Goal: Information Seeking & Learning: Learn about a topic

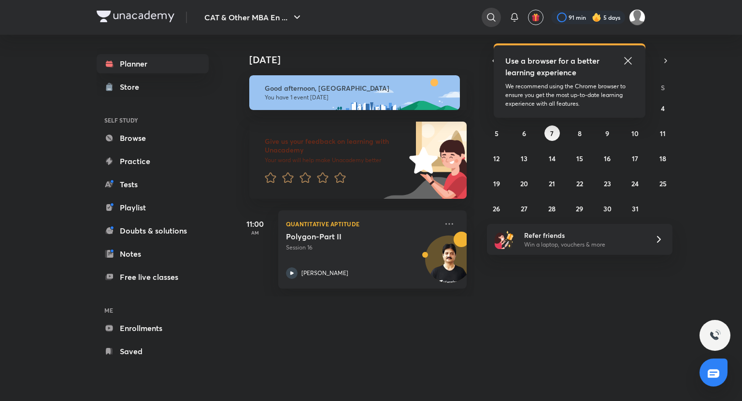
click at [491, 14] on icon at bounding box center [491, 18] width 12 height 12
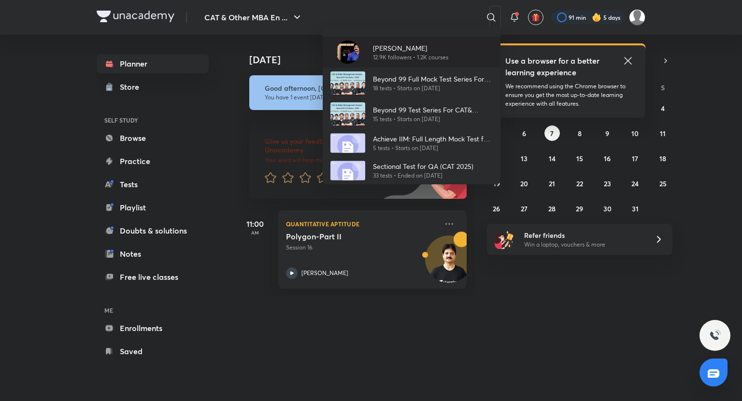
click at [419, 58] on p "12.9K followers • 1.2K courses" at bounding box center [410, 57] width 75 height 9
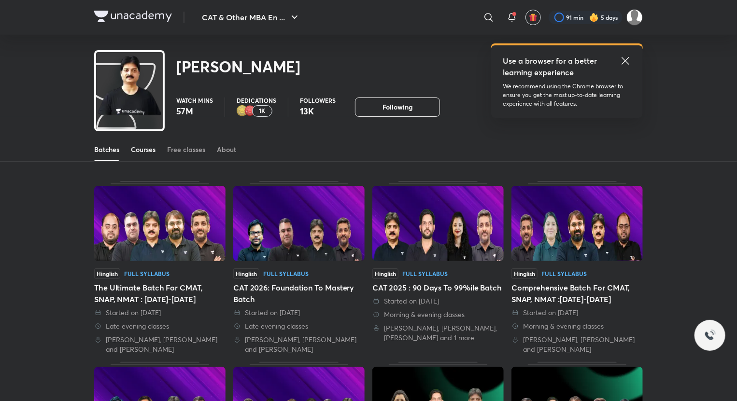
click at [142, 151] on div "Courses" at bounding box center [143, 150] width 25 height 10
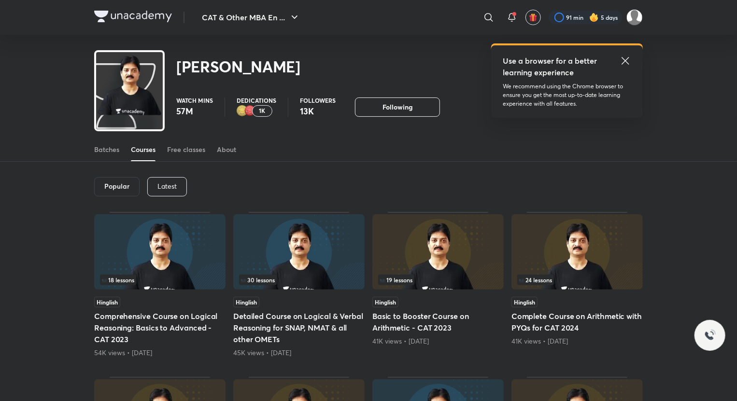
click at [168, 188] on p "Latest" at bounding box center [166, 187] width 19 height 8
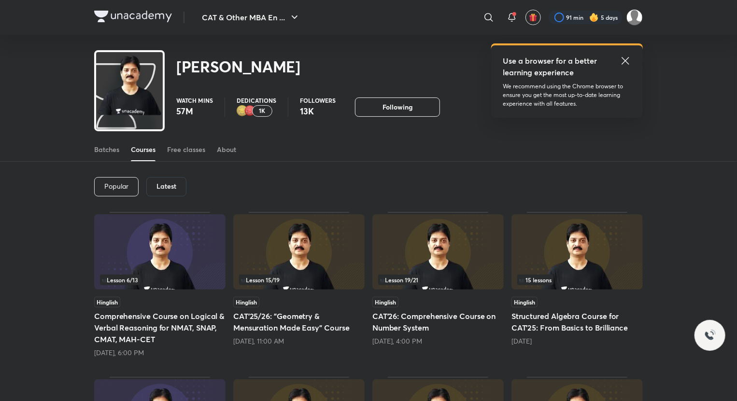
click at [472, 328] on h5 "CAT'26: Comprehensive Course on Number System" at bounding box center [437, 322] width 131 height 23
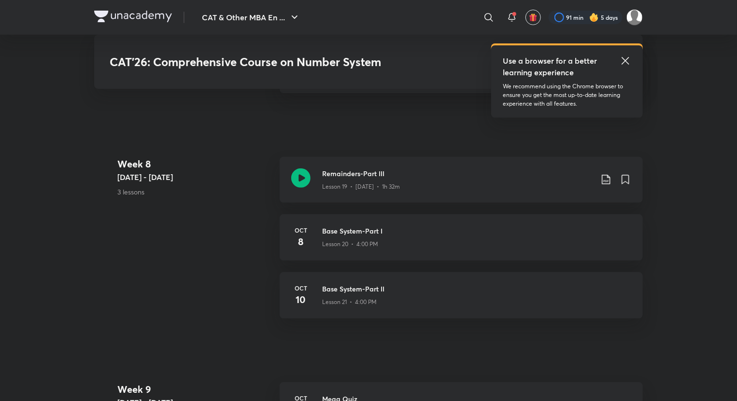
scroll to position [1966, 0]
click at [304, 175] on icon at bounding box center [300, 177] width 19 height 19
